Goal: Information Seeking & Learning: Learn about a topic

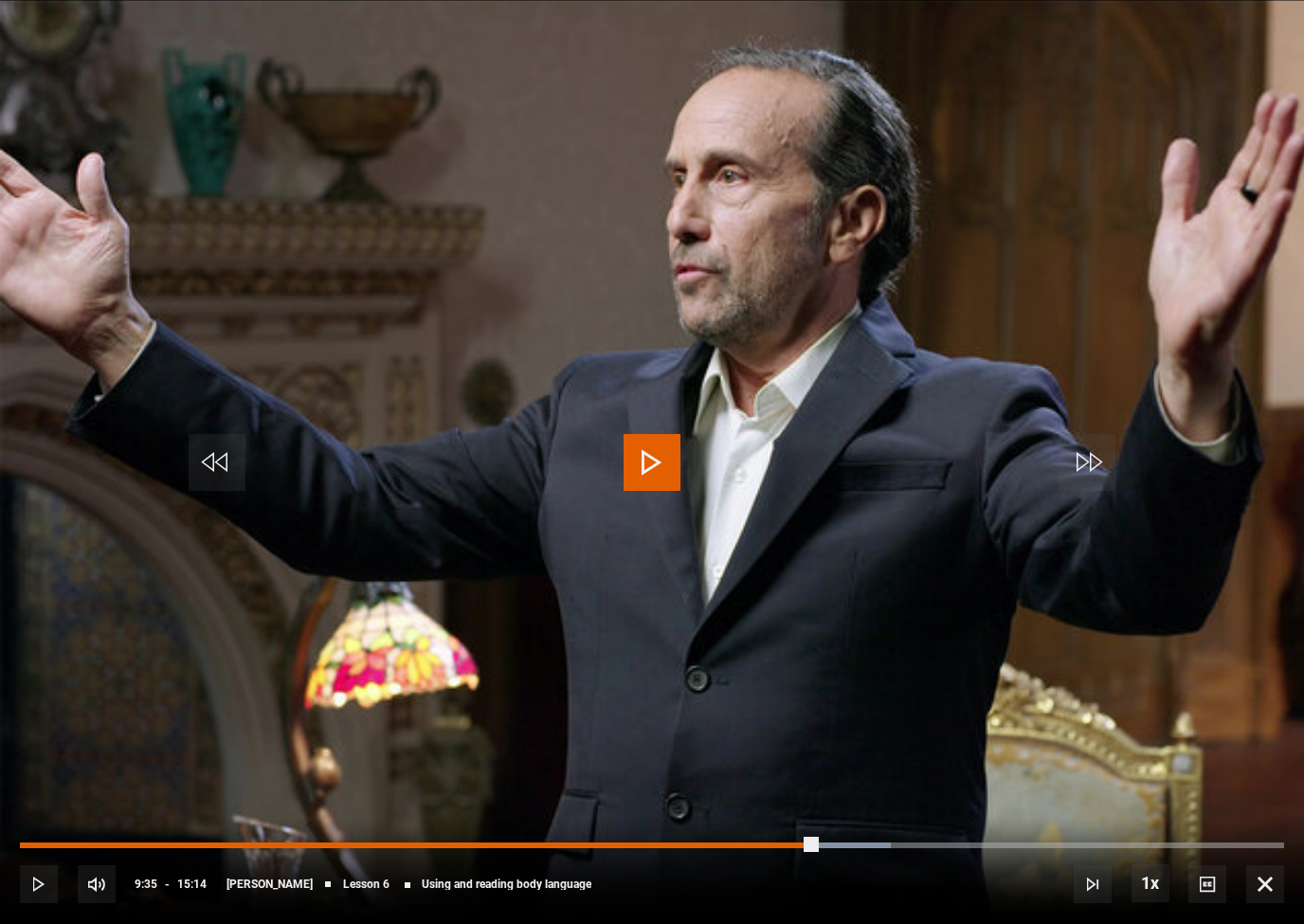
click at [816, 845] on div "Progress Bar" at bounding box center [418, 845] width 796 height 6
click at [965, 844] on div "Progress Bar" at bounding box center [971, 845] width 117 height 6
click at [962, 844] on div "Progress Bar" at bounding box center [491, 845] width 943 height 6
click at [977, 847] on div "Progress Bar" at bounding box center [507, 845] width 975 height 6
click at [1093, 843] on div "Progress Bar" at bounding box center [1110, 845] width 115 height 6
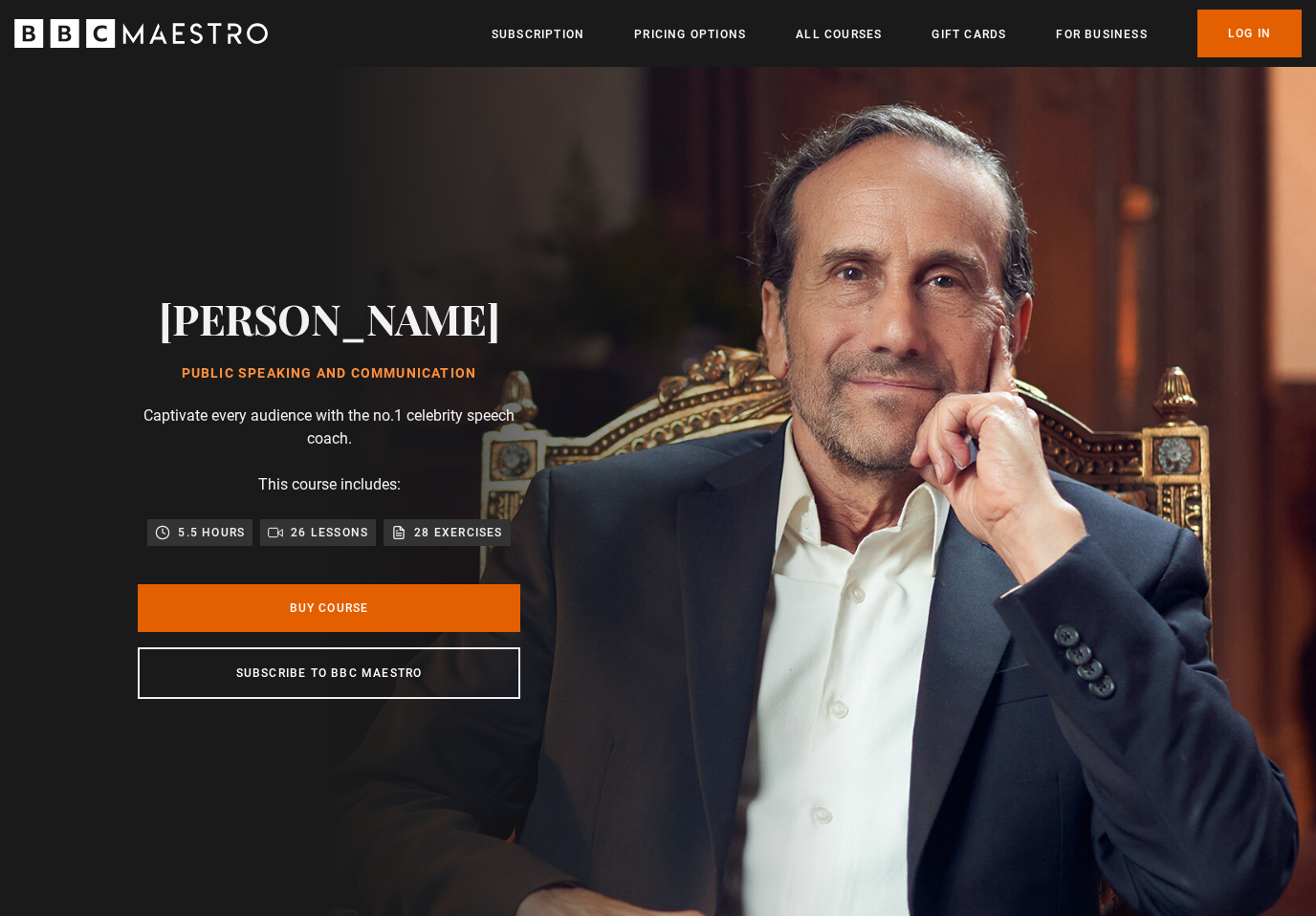
scroll to position [0, 250]
click at [74, 725] on div "Richard Greene Public Speaking and Communication Captivate every audience with …" at bounding box center [328, 496] width 612 height 859
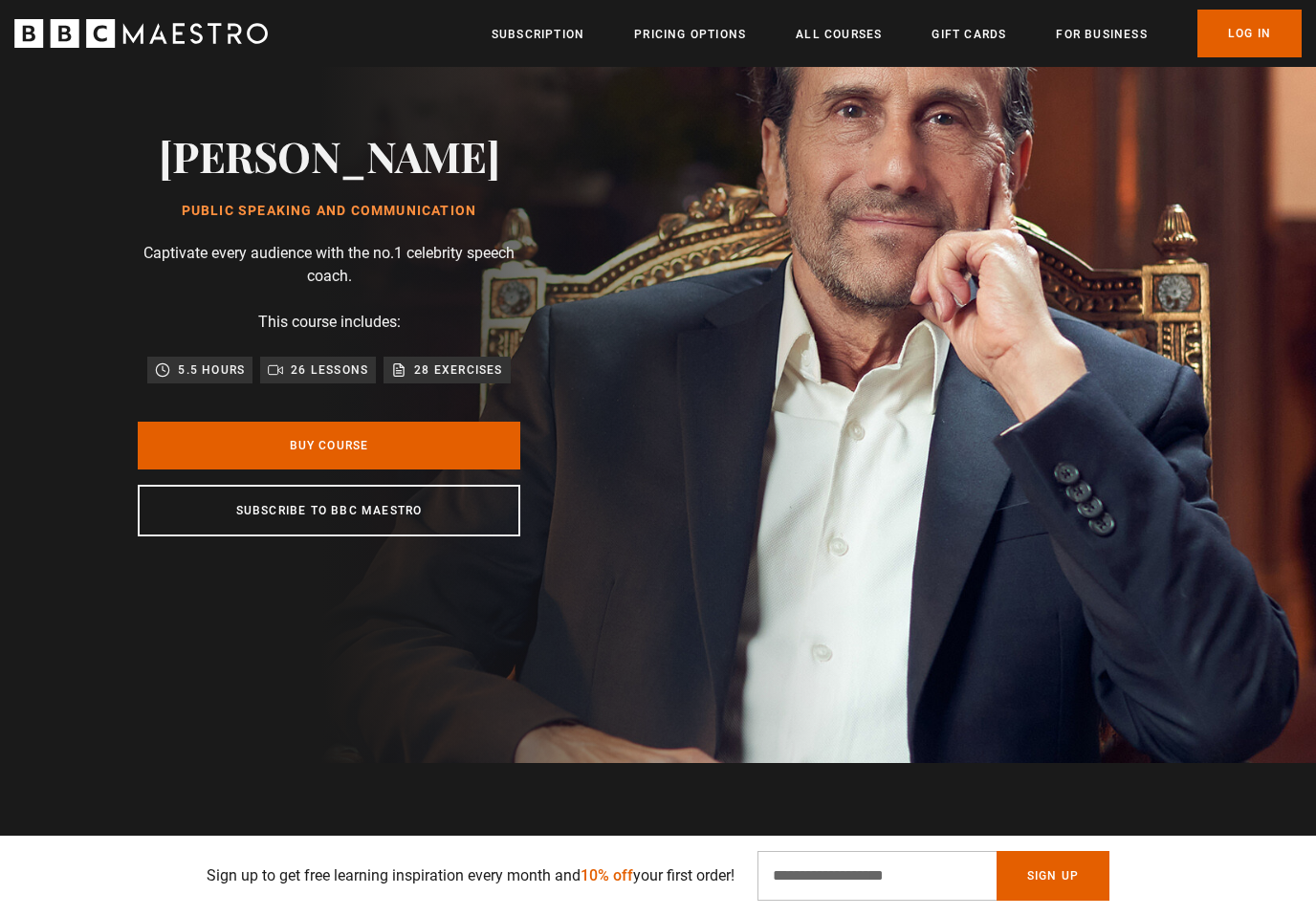
scroll to position [0, 0]
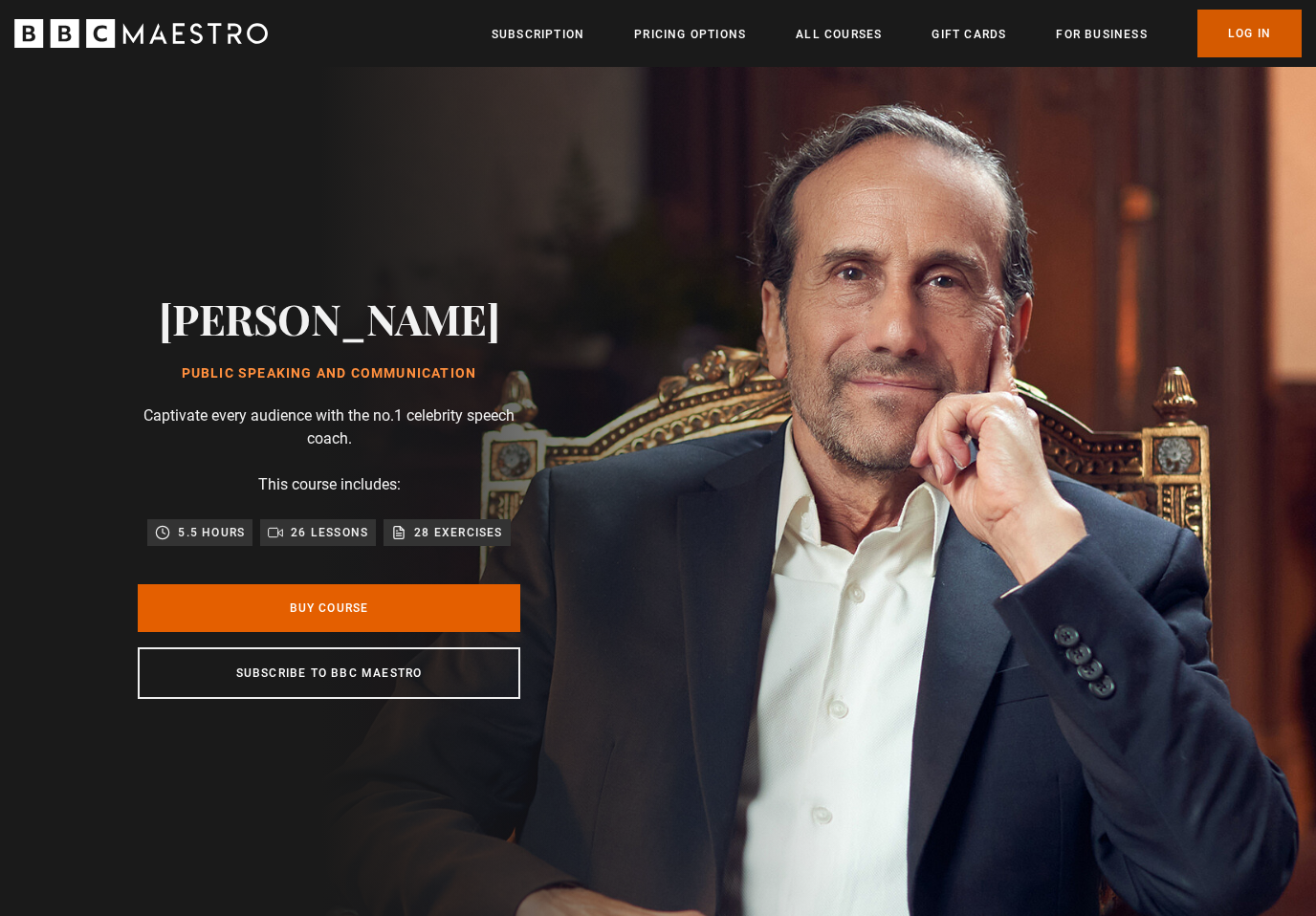
click at [1242, 33] on link "Log In" at bounding box center [1250, 33] width 104 height 48
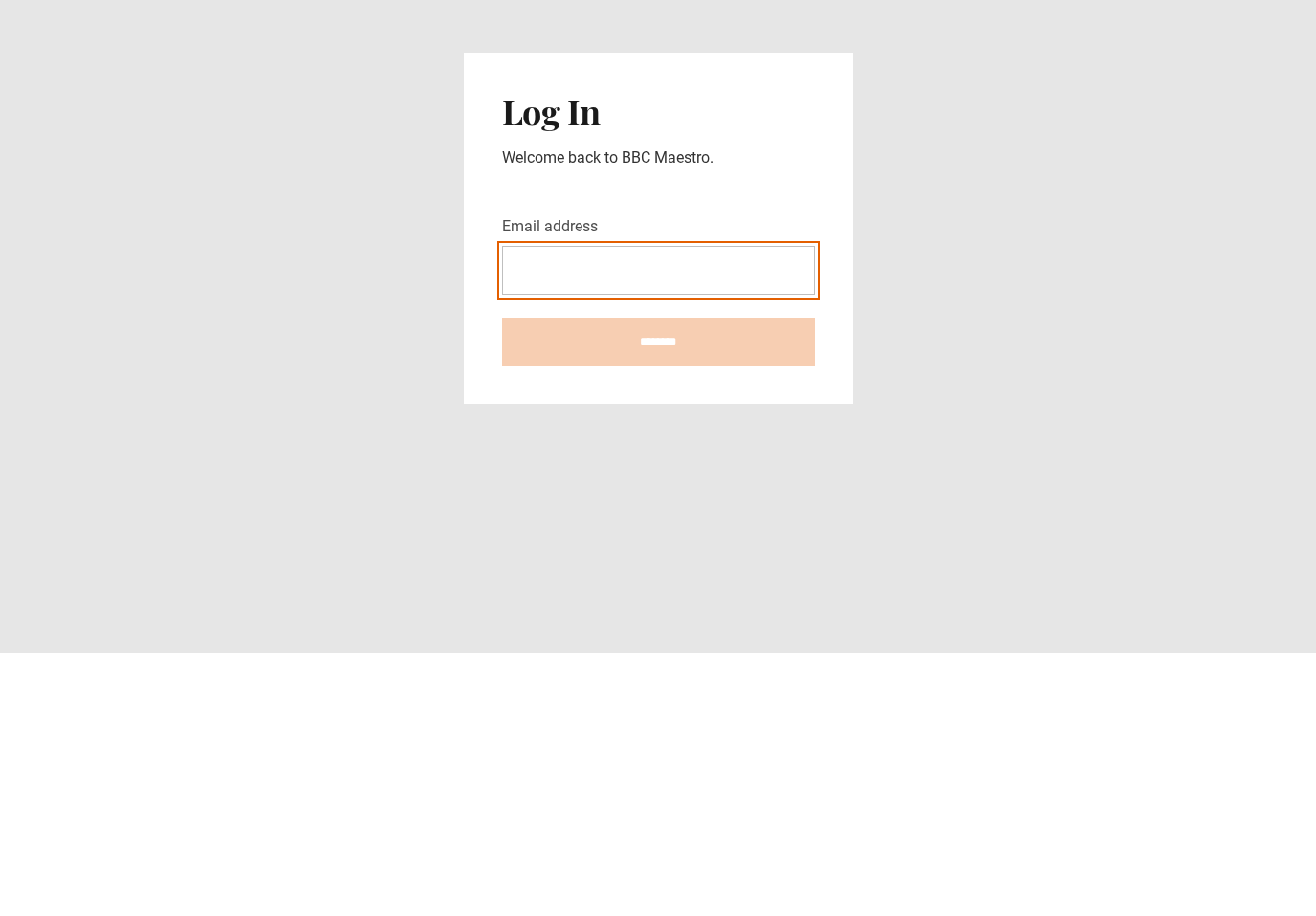
type input "**********"
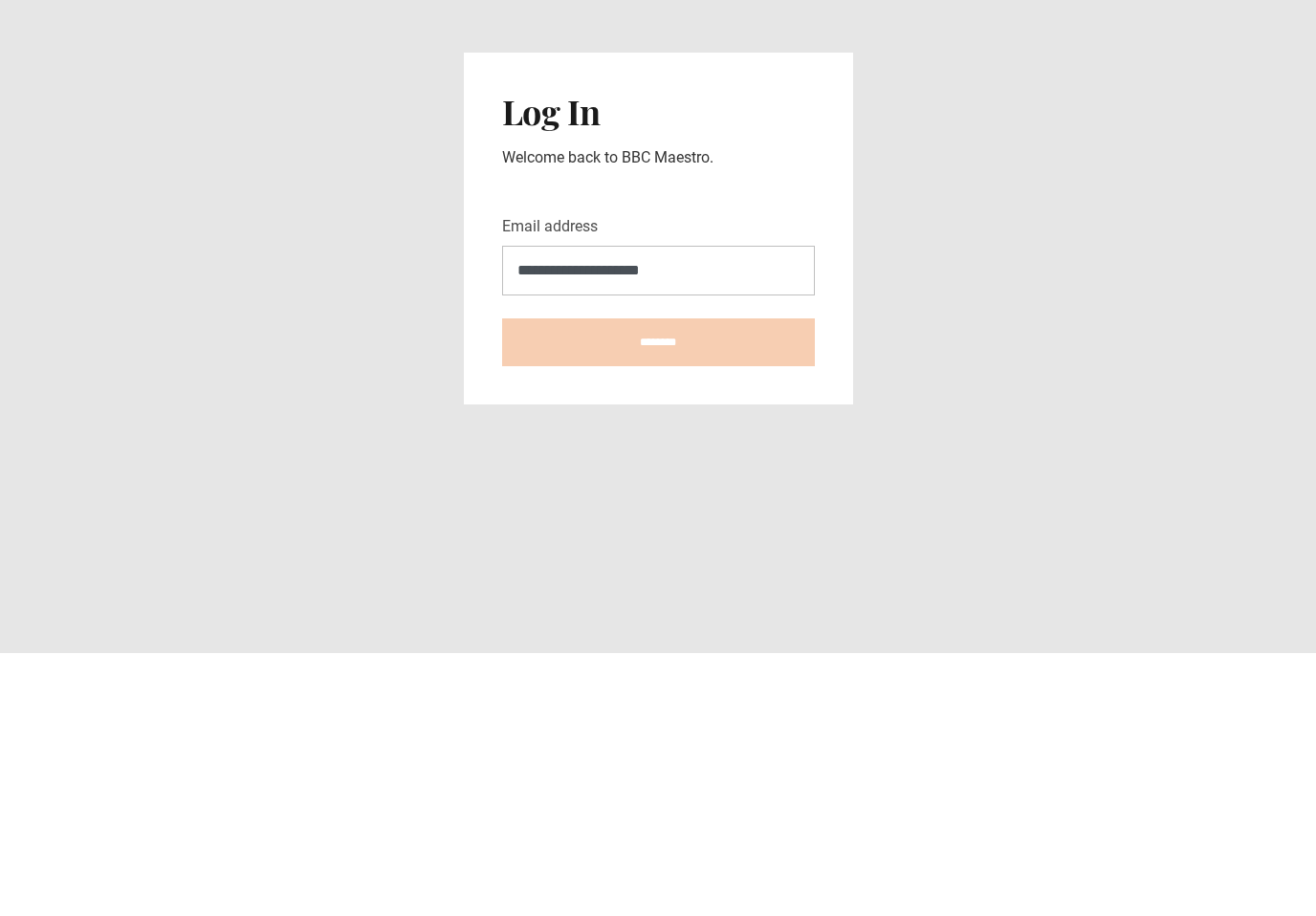
click at [658, 581] on input "********" at bounding box center [659, 605] width 313 height 48
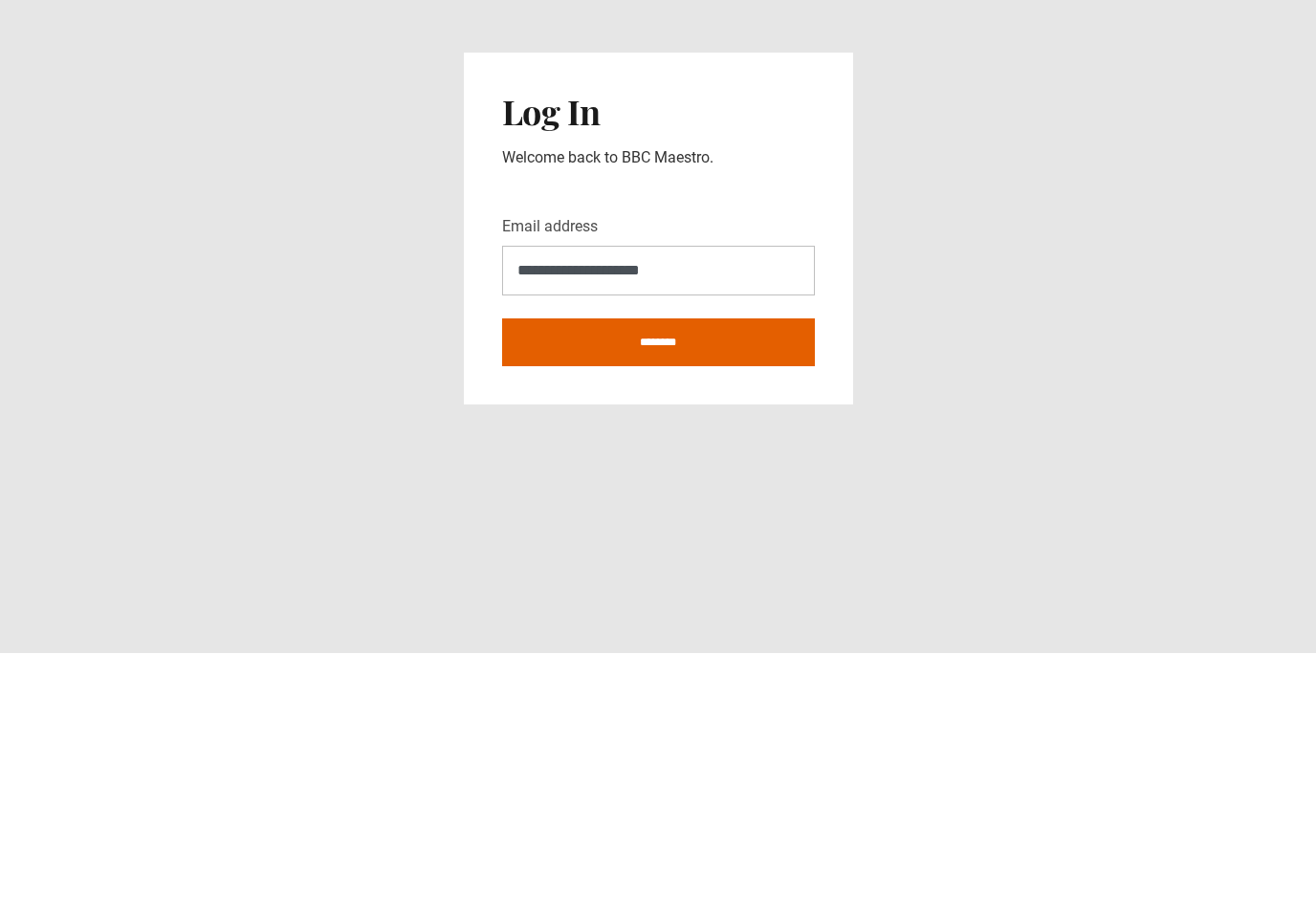
scroll to position [30, 0]
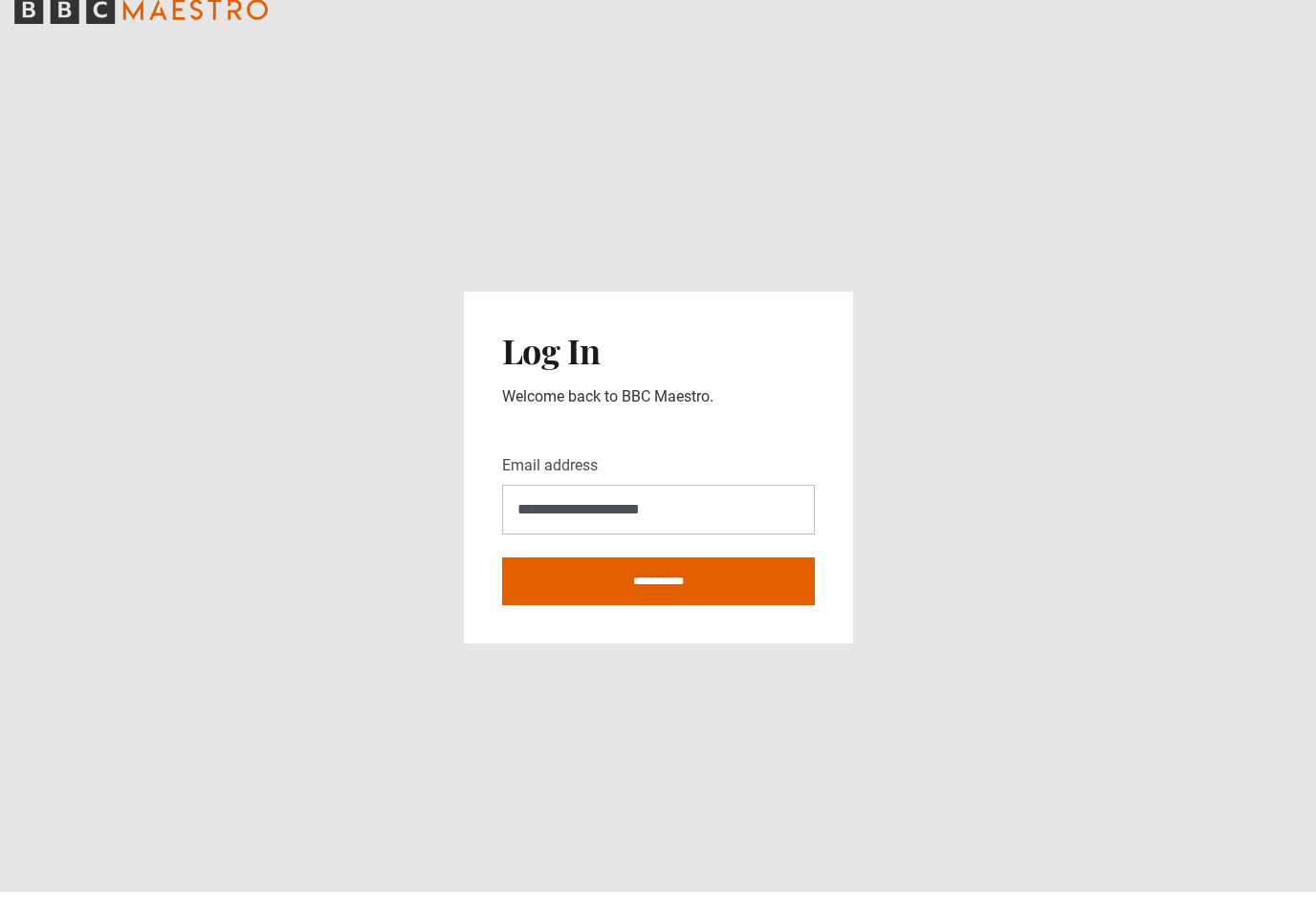
type input "********"
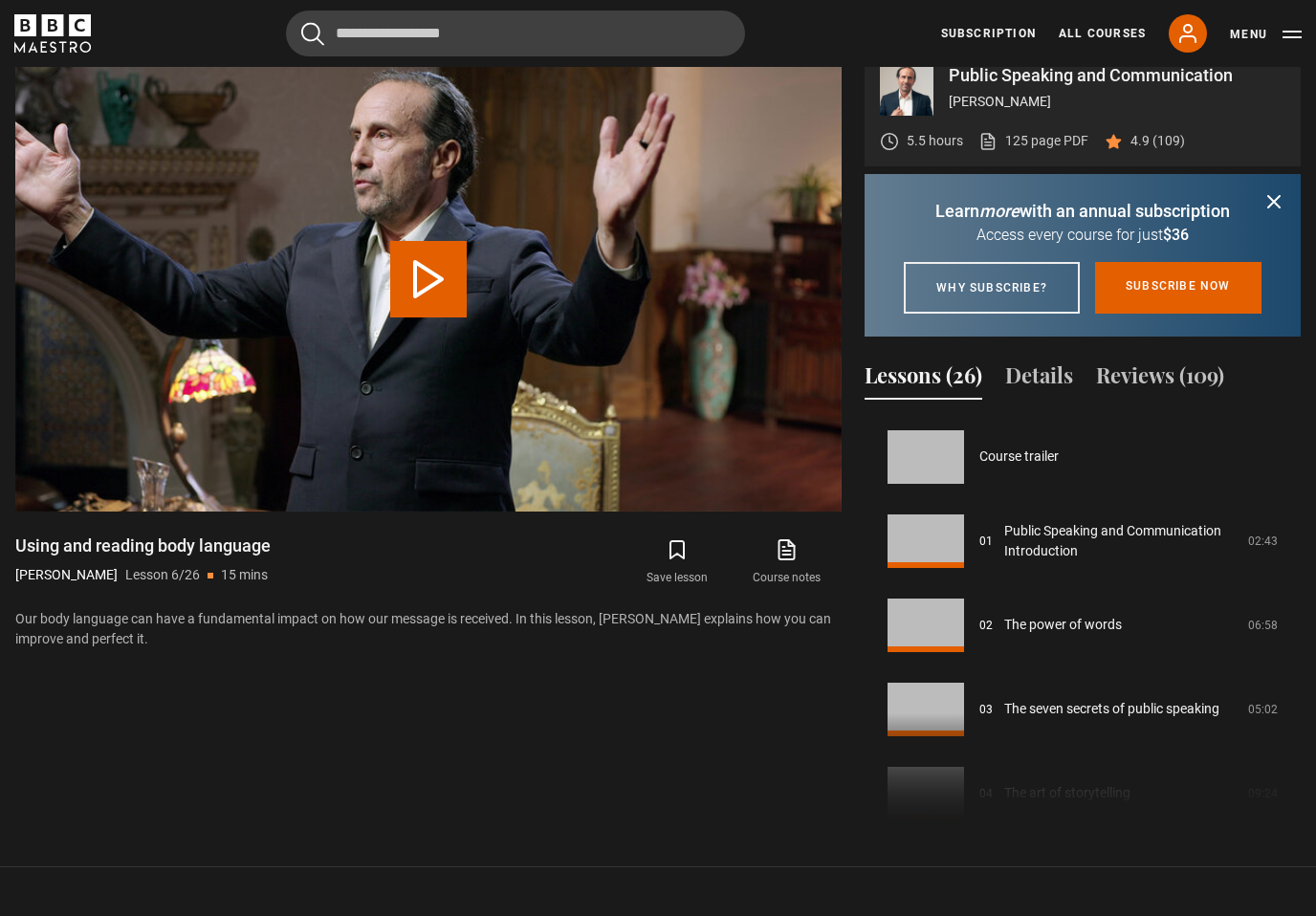
scroll to position [421, 0]
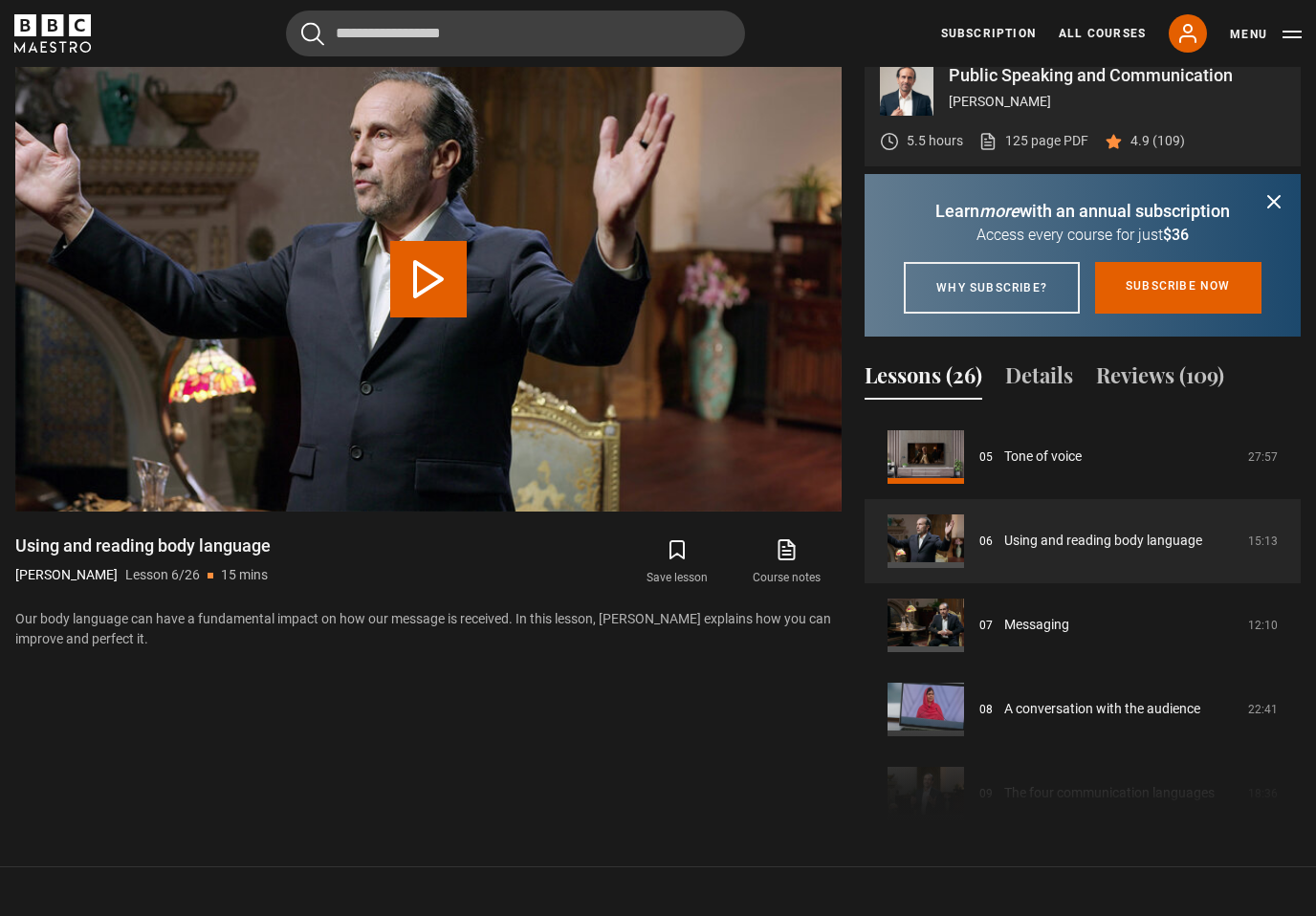
click at [1278, 214] on icon "submit" at bounding box center [1274, 201] width 23 height 23
click at [1273, 214] on icon "submit" at bounding box center [1274, 201] width 23 height 23
click at [1277, 214] on icon "submit" at bounding box center [1274, 201] width 23 height 23
click at [1274, 214] on icon "submit" at bounding box center [1274, 201] width 23 height 23
click at [1279, 214] on icon "submit" at bounding box center [1274, 201] width 23 height 23
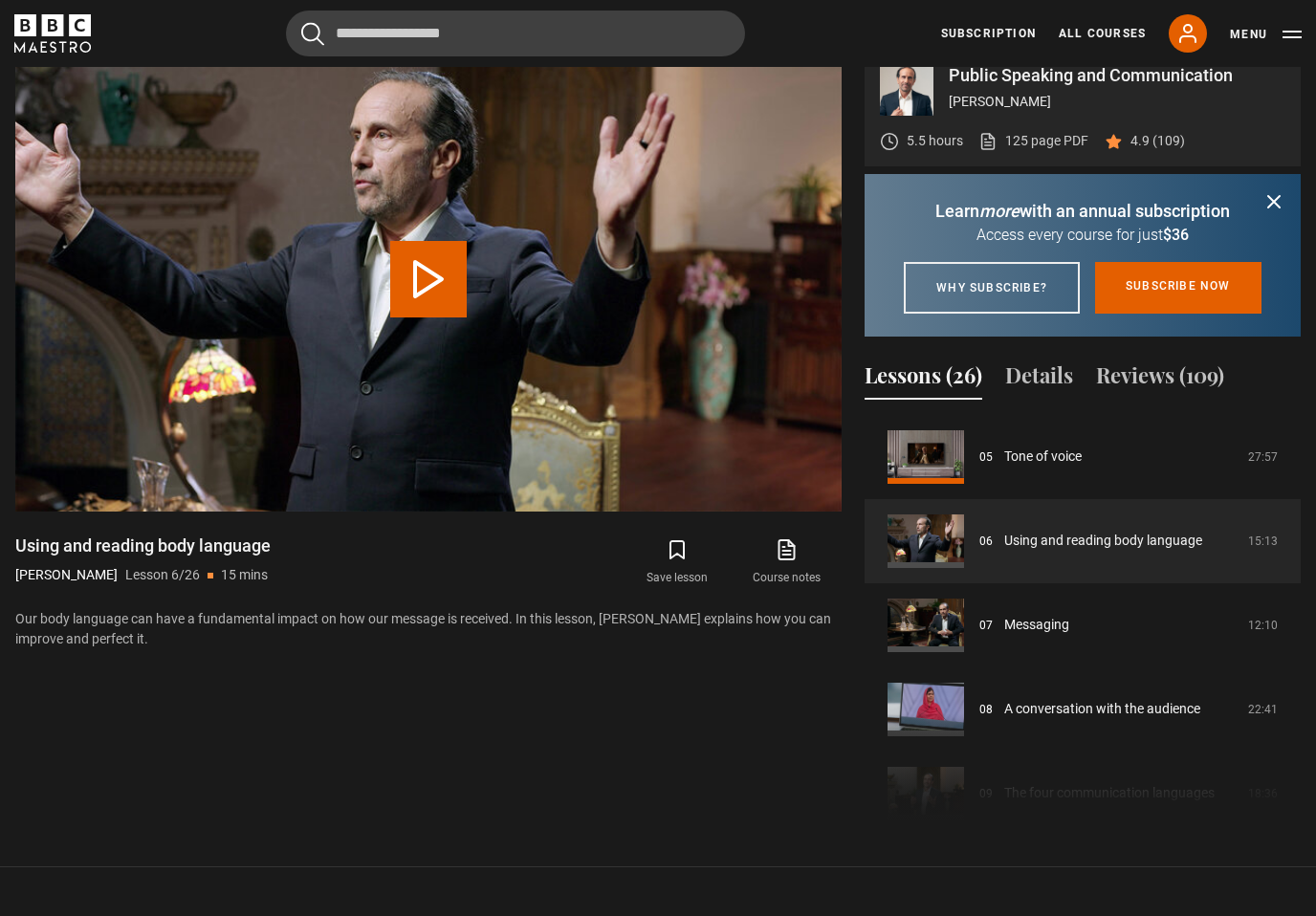
click at [1277, 214] on icon "submit" at bounding box center [1274, 201] width 23 height 23
click at [1274, 214] on icon "submit" at bounding box center [1274, 201] width 23 height 23
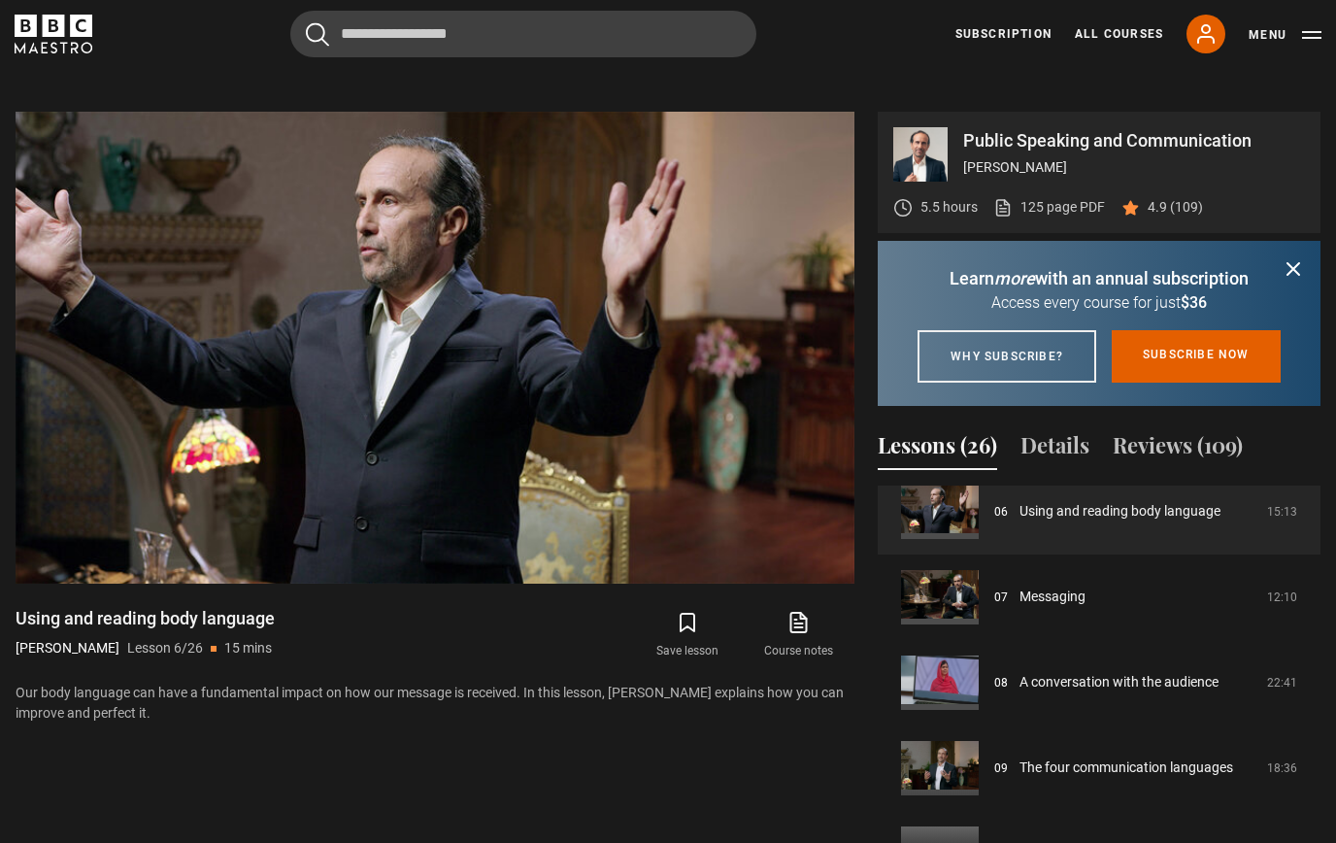
scroll to position [527, 0]
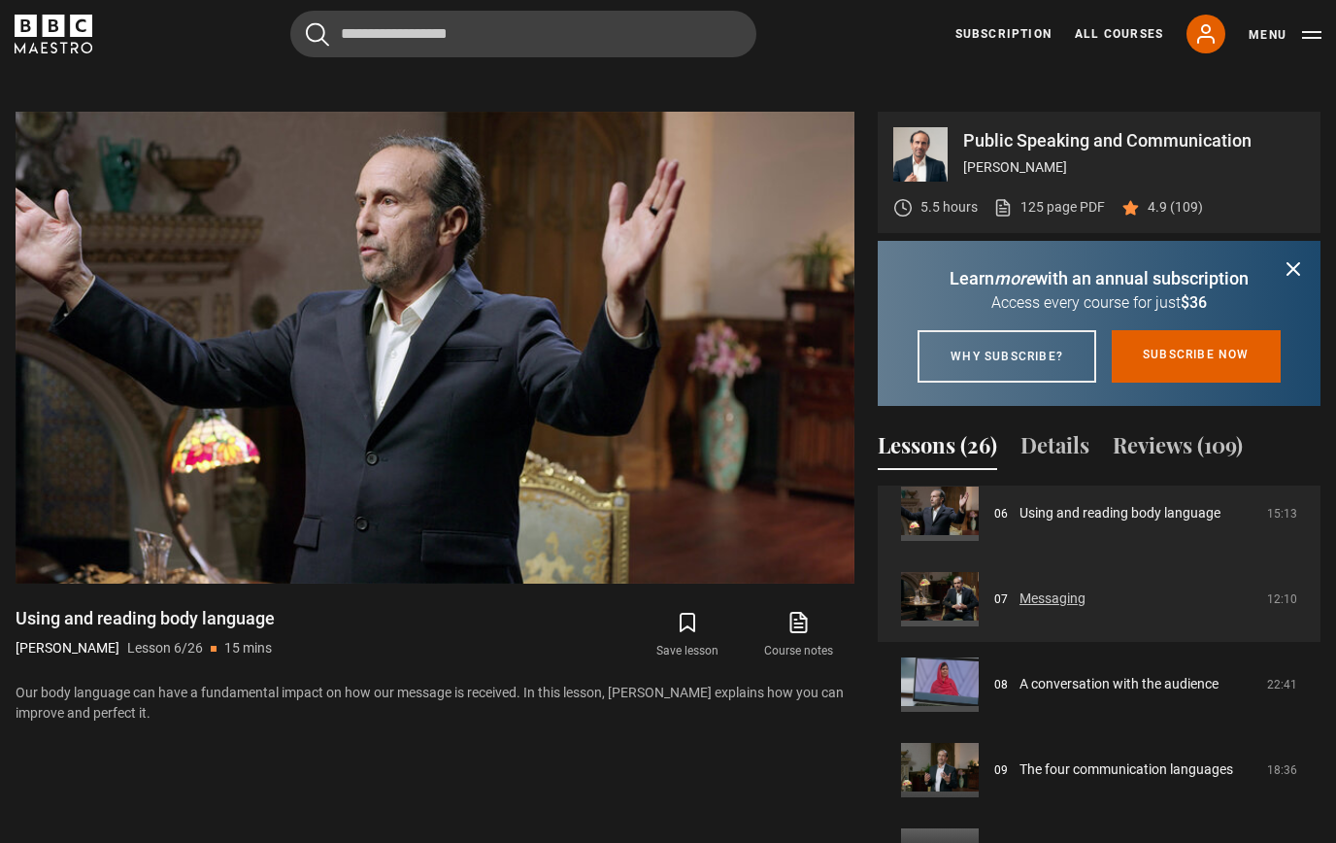
click at [1020, 609] on link "Messaging" at bounding box center [1053, 598] width 66 height 20
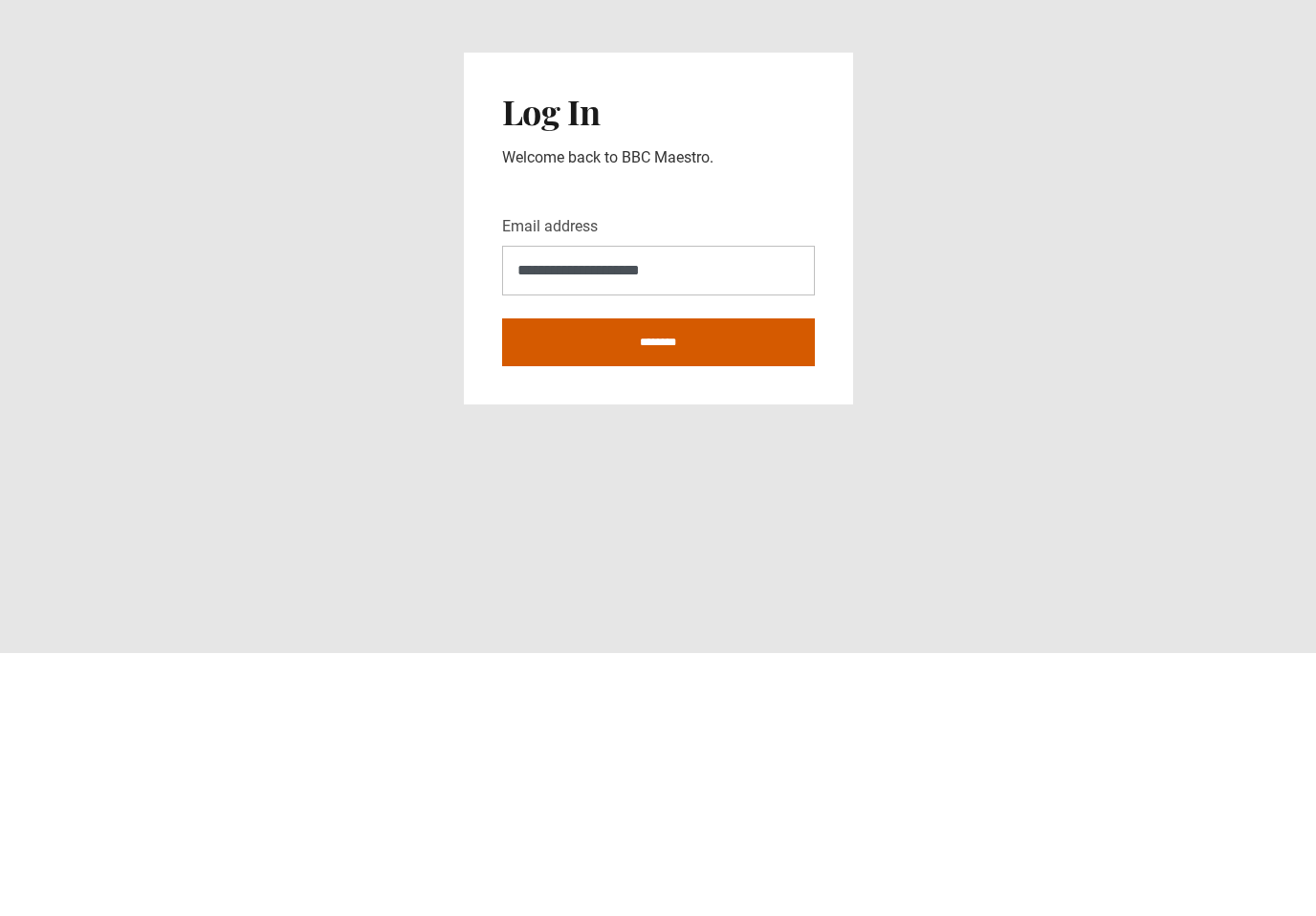
click at [708, 581] on input "********" at bounding box center [659, 605] width 313 height 48
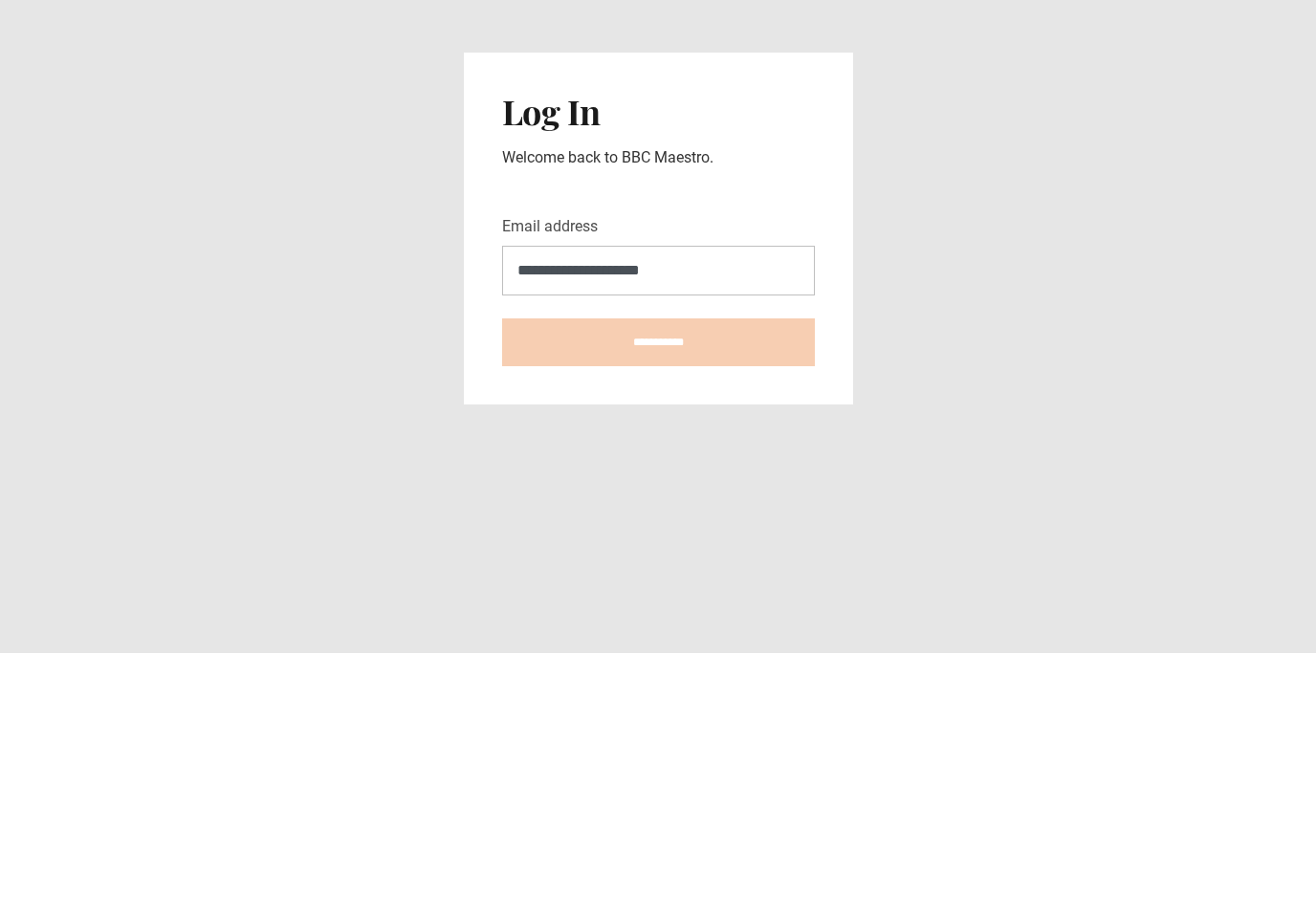
type input "**********"
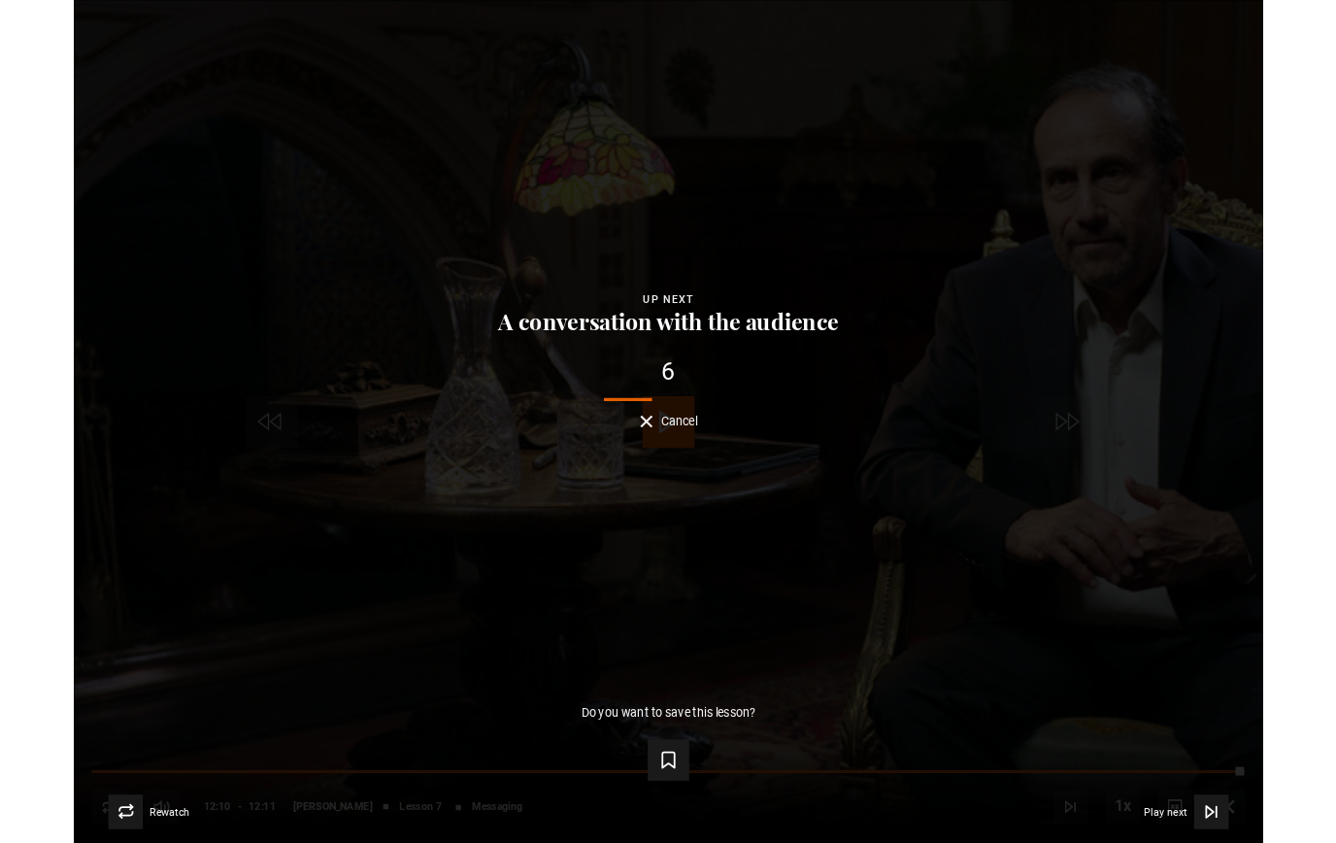
scroll to position [819, 0]
